Goal: Check status: Check status

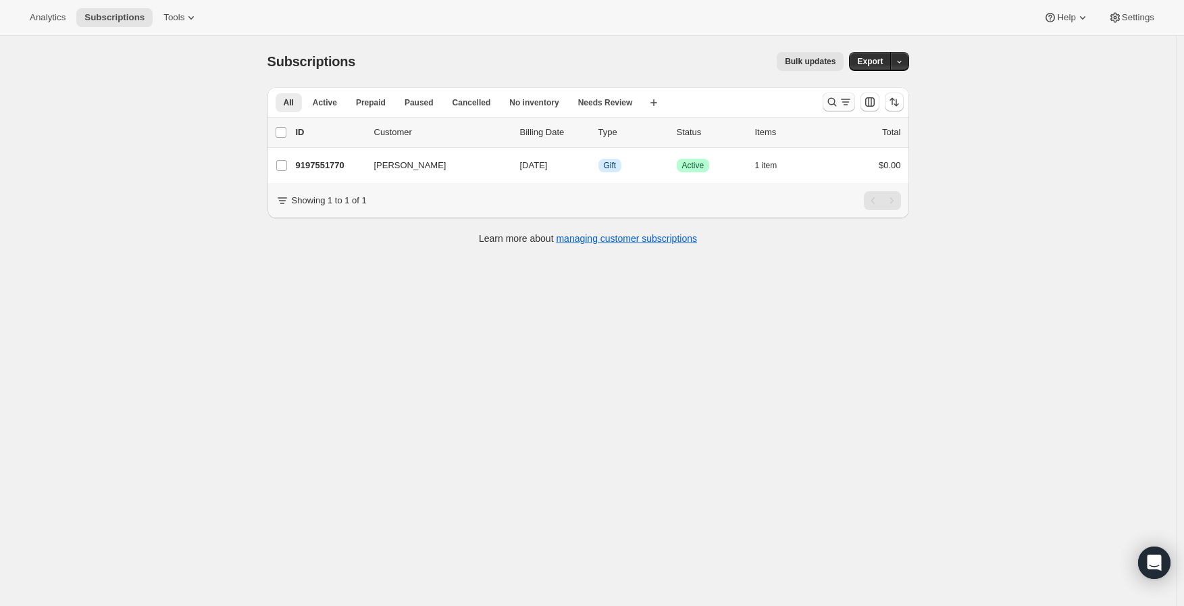
click at [836, 103] on icon "Search and filter results" at bounding box center [832, 102] width 14 height 14
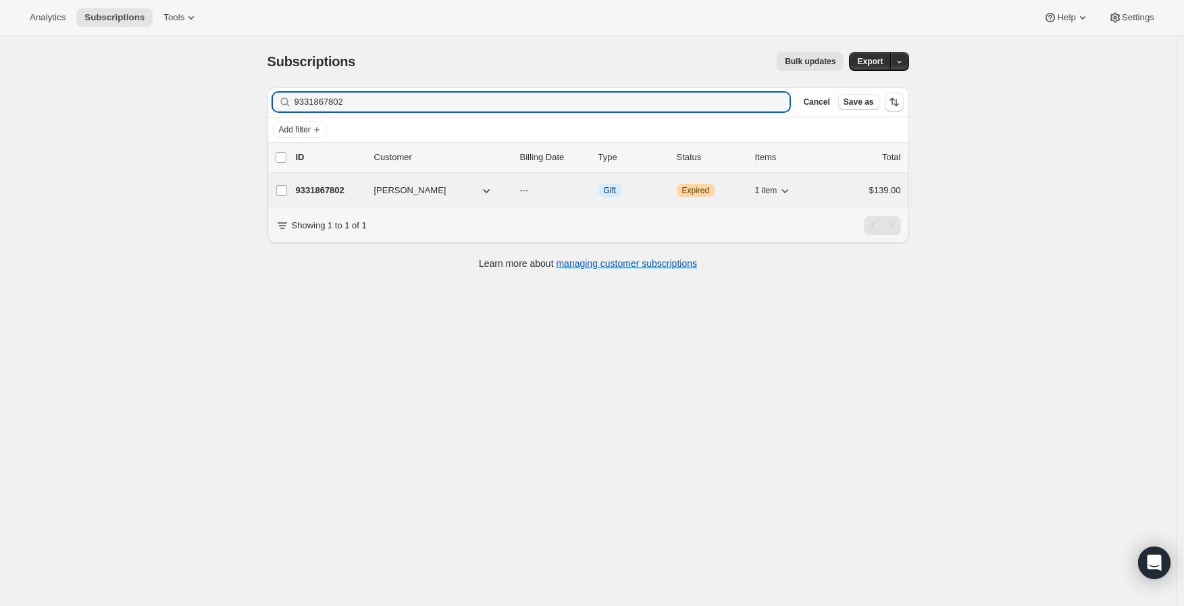
type input "9331867802"
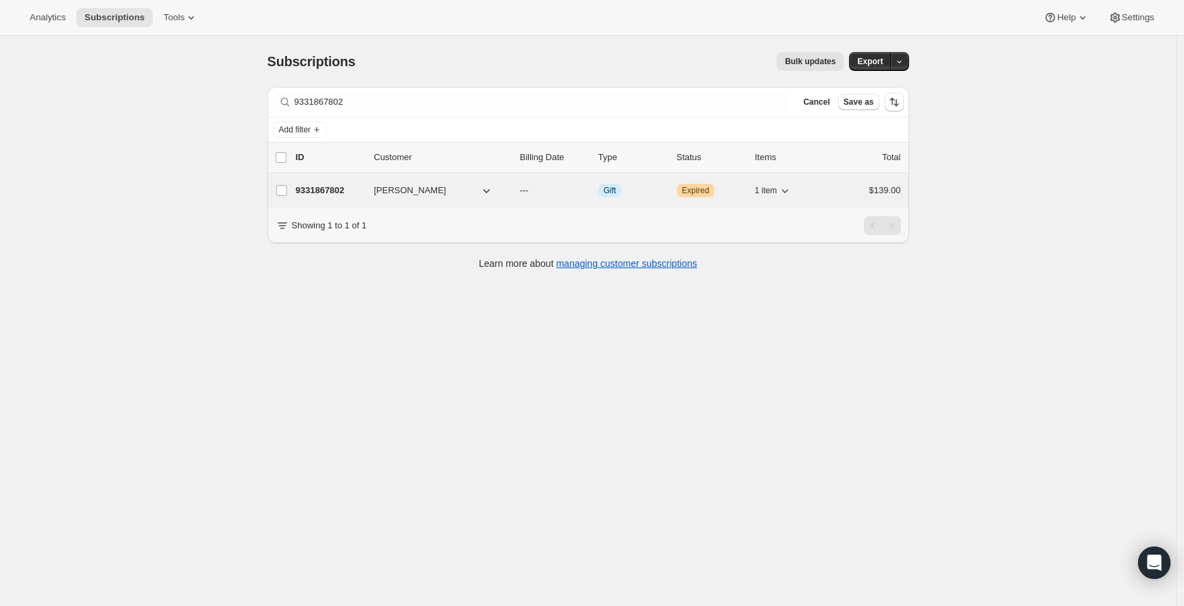
click at [316, 192] on p "9331867802" at bounding box center [330, 191] width 68 height 14
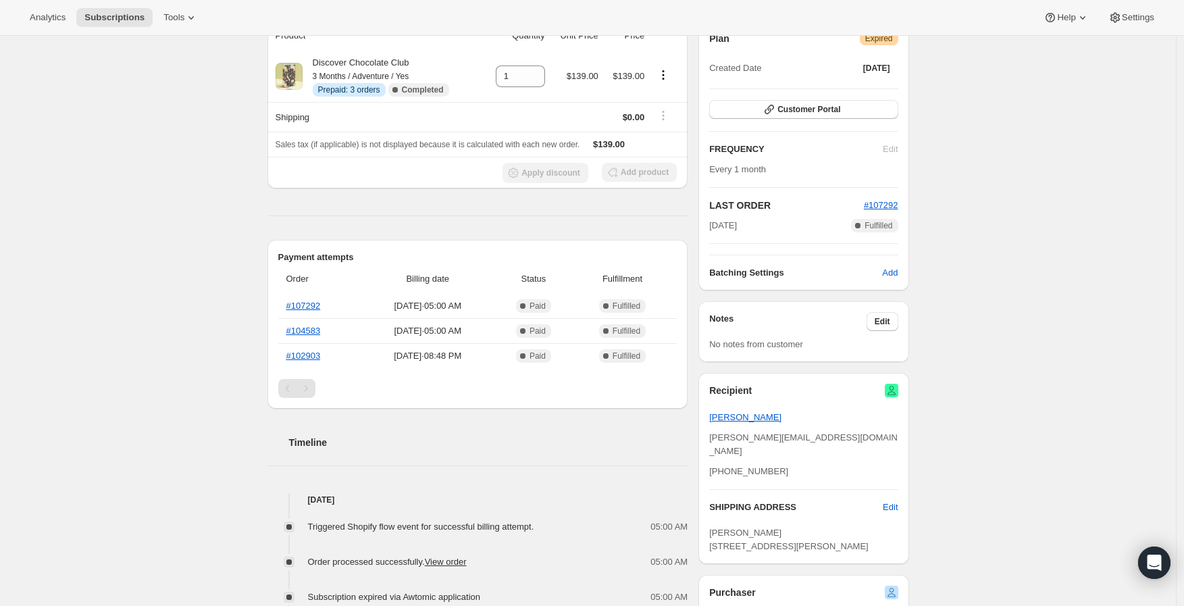
scroll to position [150, 0]
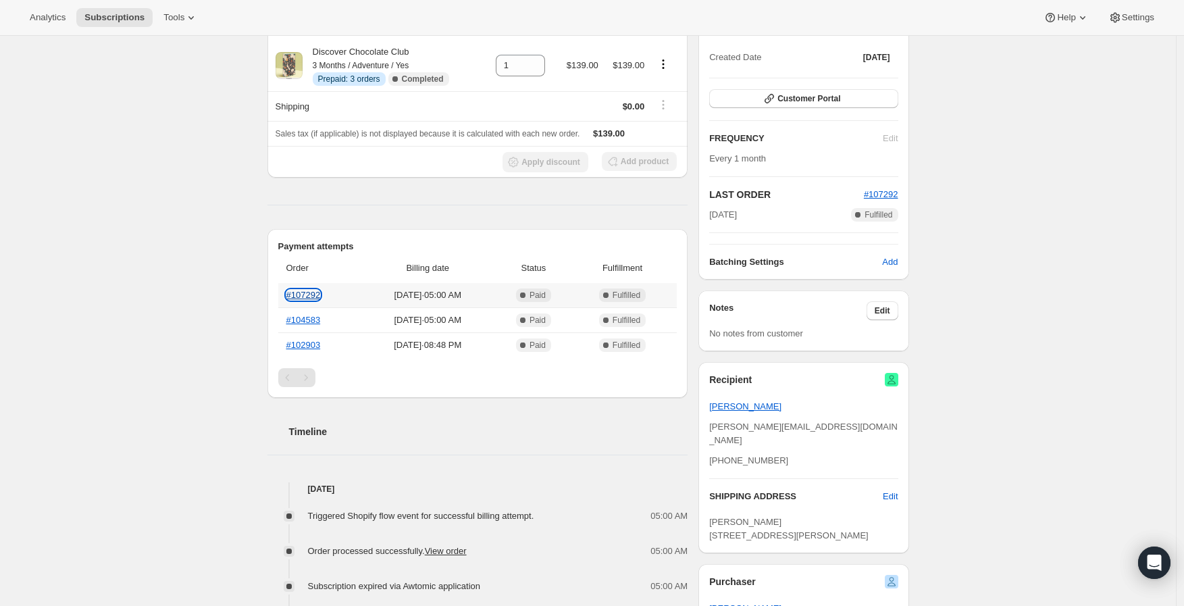
click at [307, 296] on link "#107292" at bounding box center [303, 295] width 34 height 10
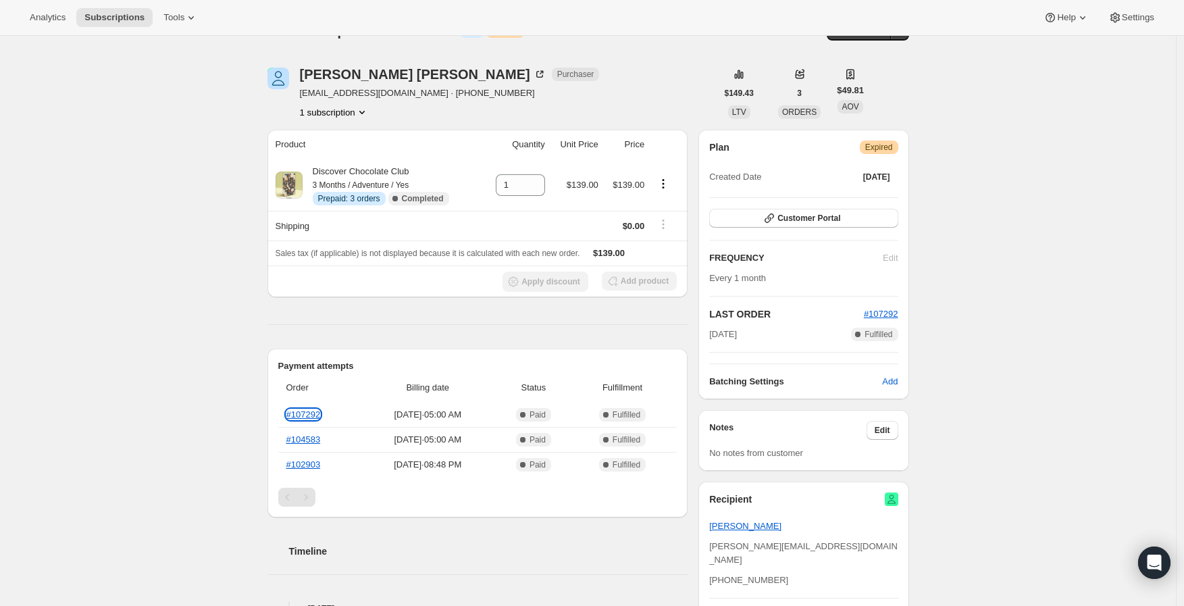
scroll to position [0, 0]
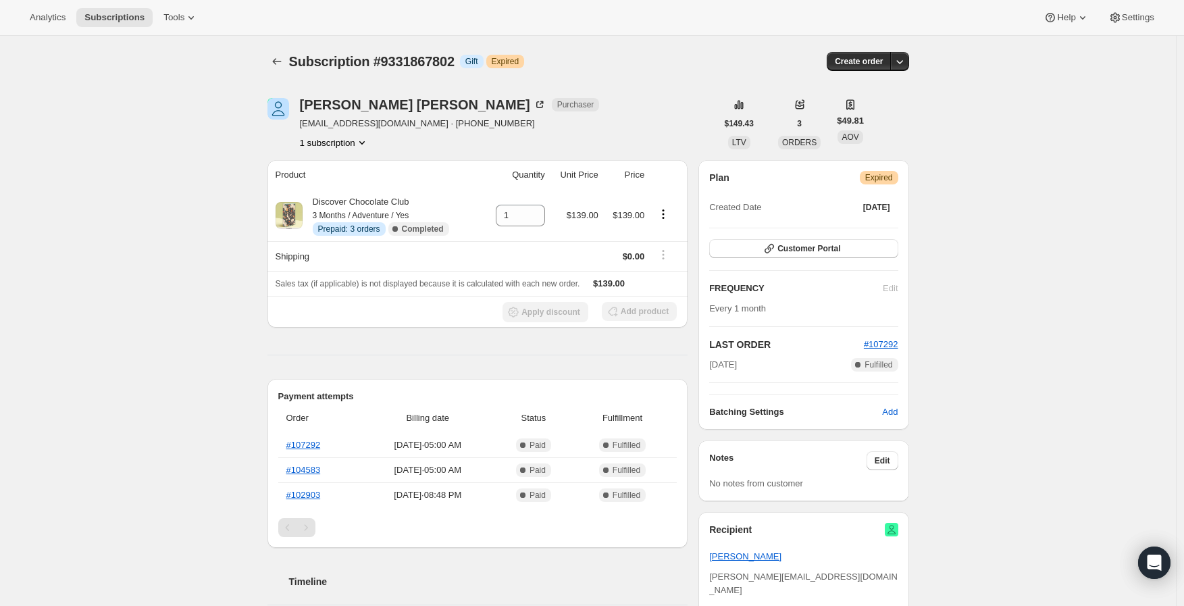
click at [186, 286] on div "Subscription #9331867802. This page is ready Subscription #9331867802 Info Gift…" at bounding box center [588, 616] width 1176 height 1160
click at [180, 257] on div "Subscription #9331867802. This page is ready Subscription #9331867802 Info Gift…" at bounding box center [588, 616] width 1176 height 1160
click at [176, 215] on div "Subscription #9331867802. This page is ready Subscription #9331867802 Info Gift…" at bounding box center [588, 616] width 1176 height 1160
click at [180, 272] on div "Subscription #9331867802. This page is ready Subscription #9331867802 Info Gift…" at bounding box center [588, 616] width 1176 height 1160
click at [188, 127] on div "Subscription #9331867802. This page is ready Subscription #9331867802 Info Gift…" at bounding box center [588, 616] width 1176 height 1160
